Goal: Navigation & Orientation: Understand site structure

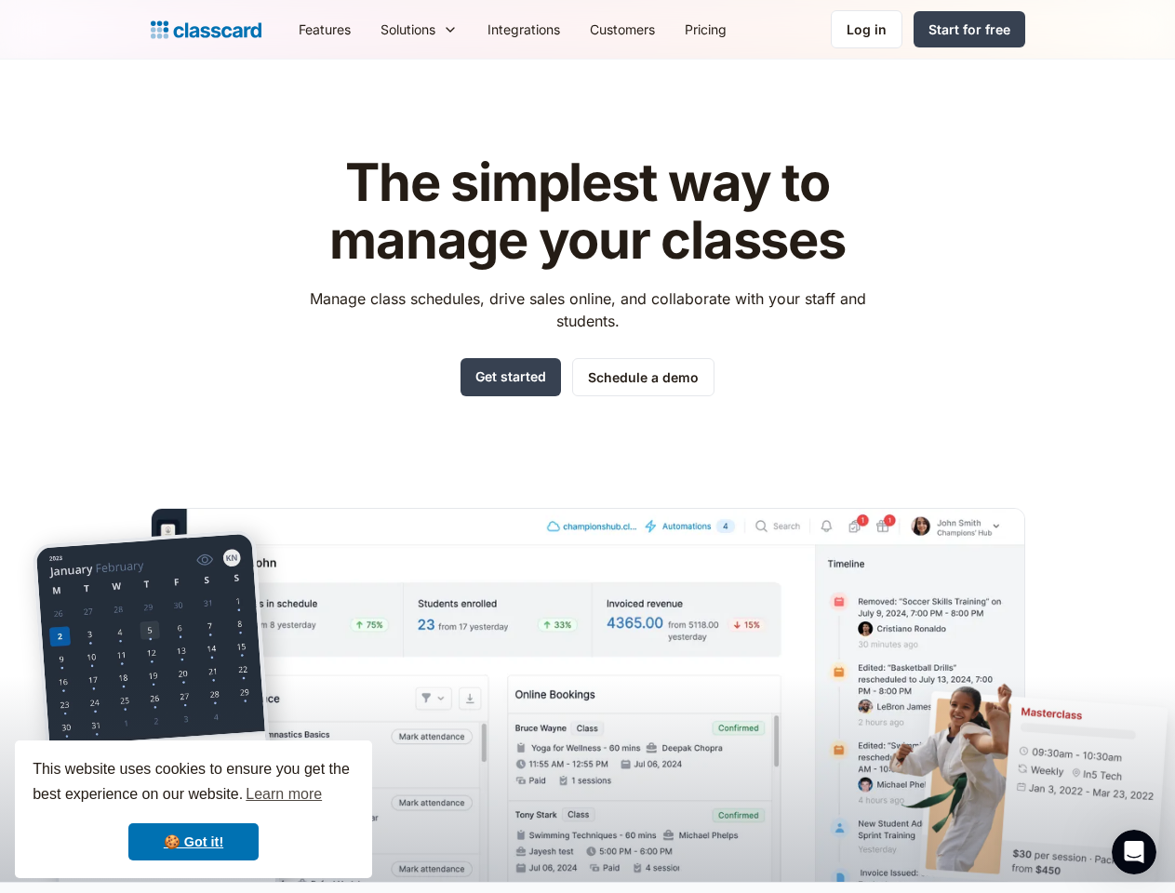
click at [587, 447] on div "The simplest way to manage your classes Manage class schedules, drive sales onl…" at bounding box center [588, 504] width 875 height 758
click at [194, 810] on div "This website uses cookies to ensure you get the best experience on our website.…" at bounding box center [193, 810] width 357 height 138
click at [654, 29] on nav "Features Resources Blog The latest industry news, updates and info. Customer st…" at bounding box center [655, 29] width 742 height 42
click at [366, 29] on div "Solutions Sports academy Swim school Dance studio Gymnastics Music school Marti…" at bounding box center [419, 29] width 107 height 42
click at [1135, 853] on icon "Open Intercom Messenger" at bounding box center [1135, 853] width 31 height 31
